Goal: Task Accomplishment & Management: Use online tool/utility

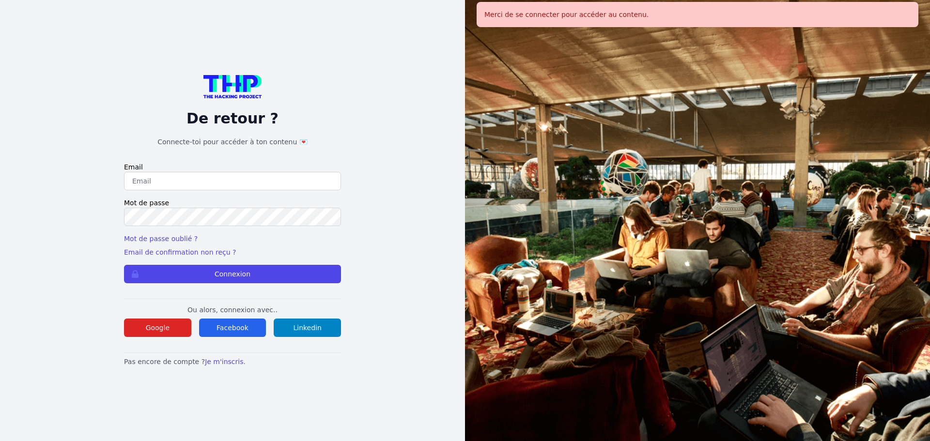
click at [179, 184] on input "email" at bounding box center [232, 181] width 217 height 18
type input "melody_stephan@icloud.com"
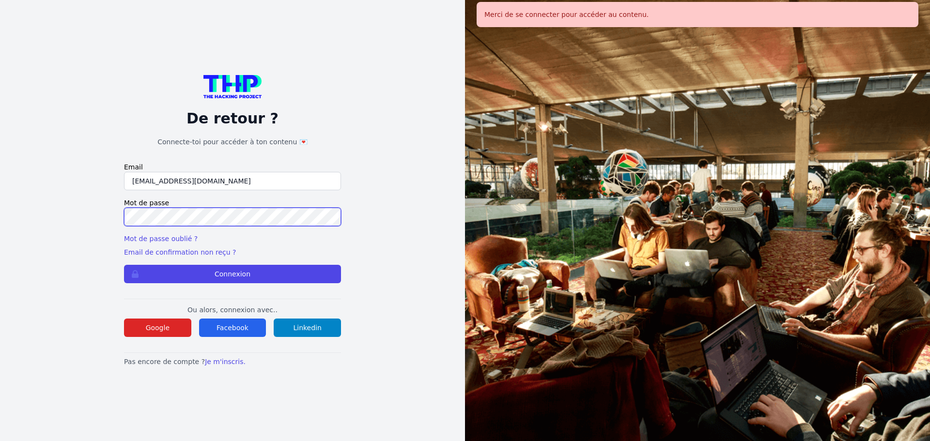
click at [124, 265] on button "Connexion" at bounding box center [232, 274] width 217 height 18
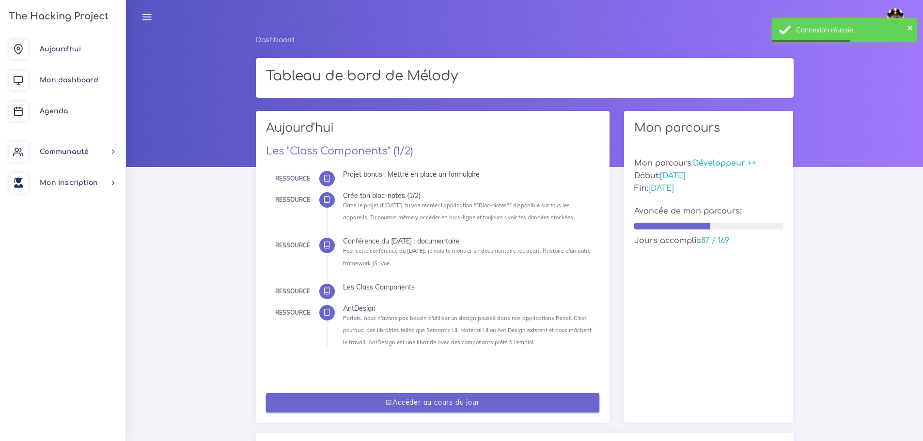
click at [463, 408] on link "Accéder au cours du jour" at bounding box center [432, 403] width 333 height 20
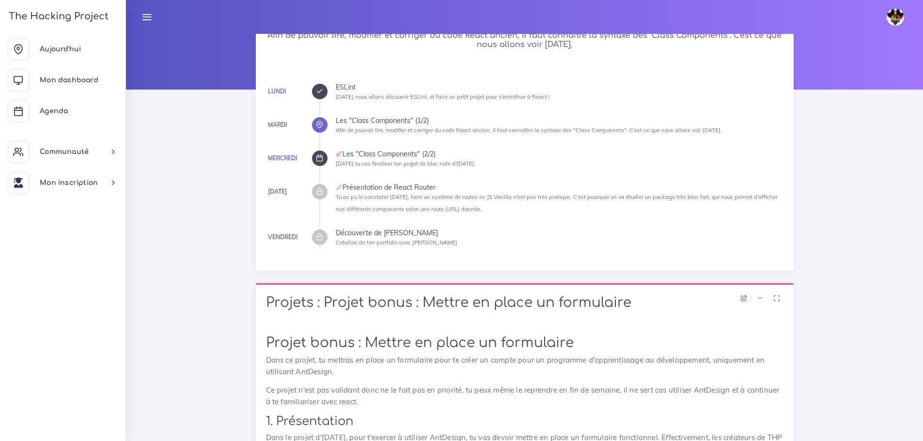
scroll to position [97, 0]
